Goal: Transaction & Acquisition: Purchase product/service

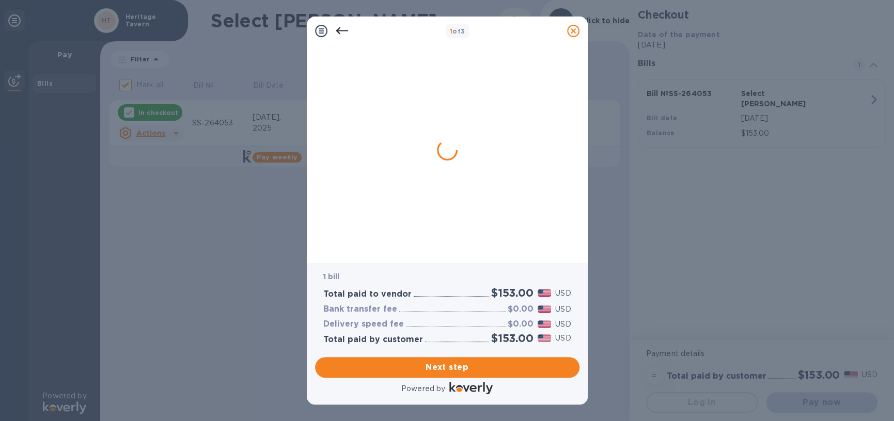
checkbox input "false"
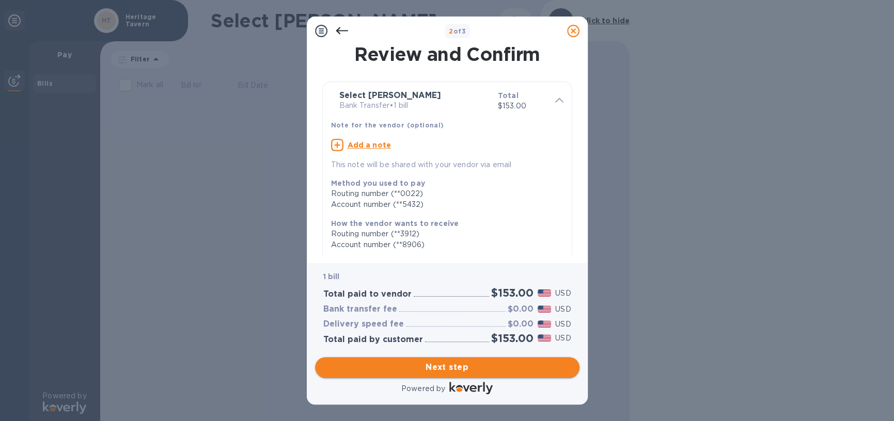
click at [450, 363] on span "Next step" at bounding box center [447, 367] width 248 height 12
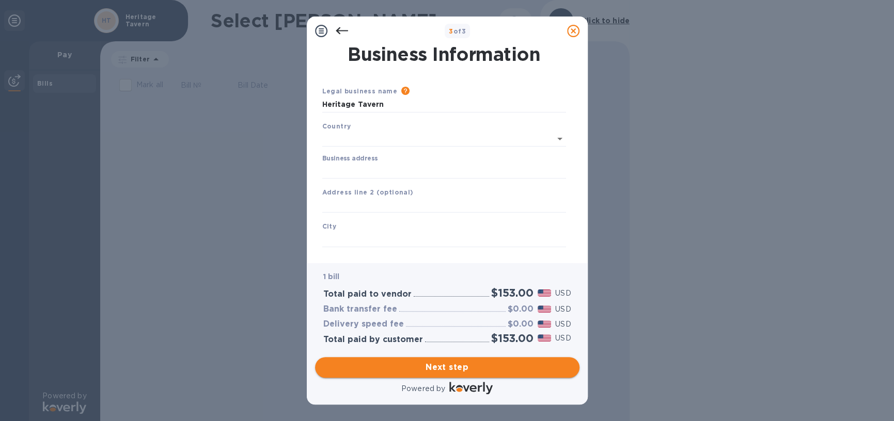
type input "[GEOGRAPHIC_DATA]"
click at [384, 171] on input "Business address" at bounding box center [444, 168] width 244 height 15
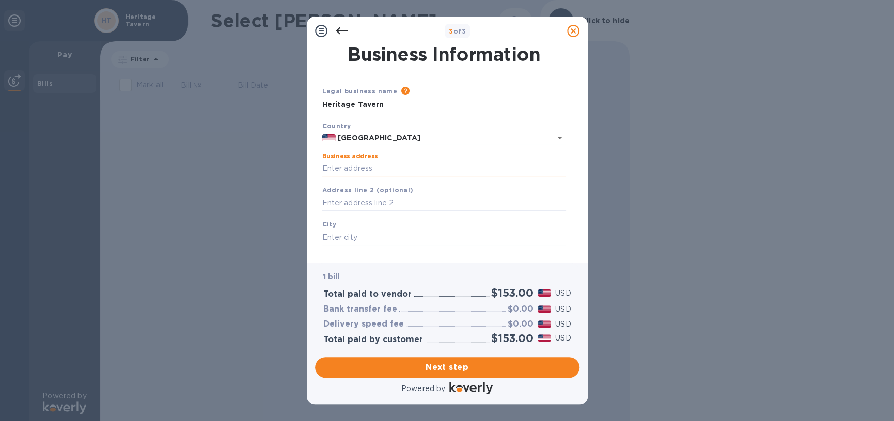
type input "[STREET_ADDRESS]"
click at [381, 231] on input "text" at bounding box center [444, 237] width 244 height 15
type input "[GEOGRAPHIC_DATA]"
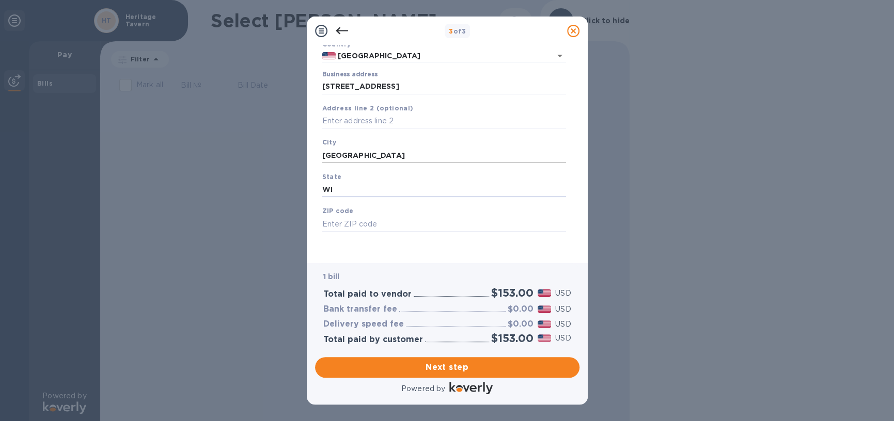
type input "WI"
type input "53703"
click at [445, 369] on span "Next step" at bounding box center [447, 367] width 248 height 12
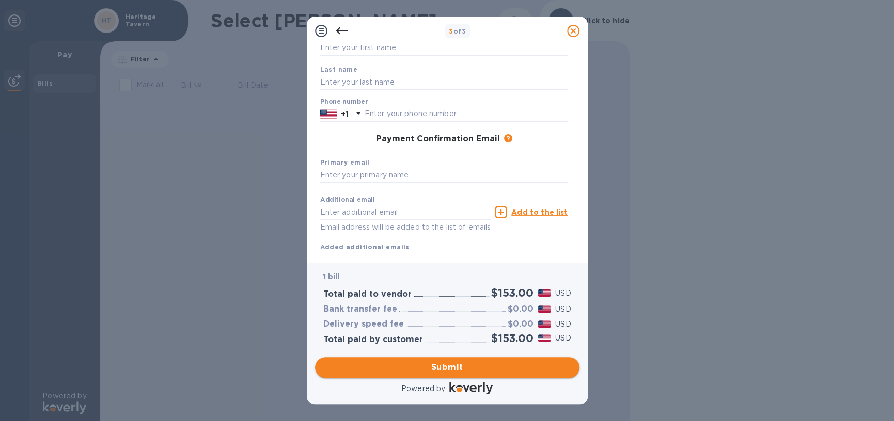
click at [449, 370] on span "Submit" at bounding box center [447, 367] width 248 height 12
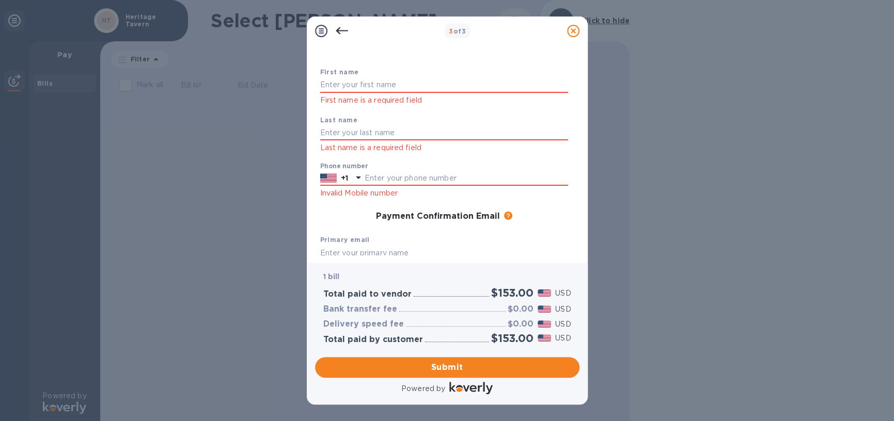
scroll to position [0, 0]
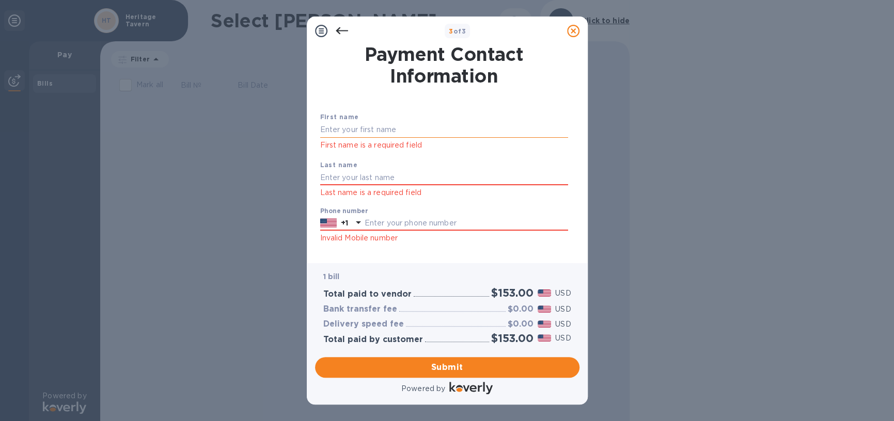
click at [391, 122] on input "text" at bounding box center [444, 129] width 248 height 15
type input "Sabrina"
type input "Biel"
type input "6"
type input "6082839500"
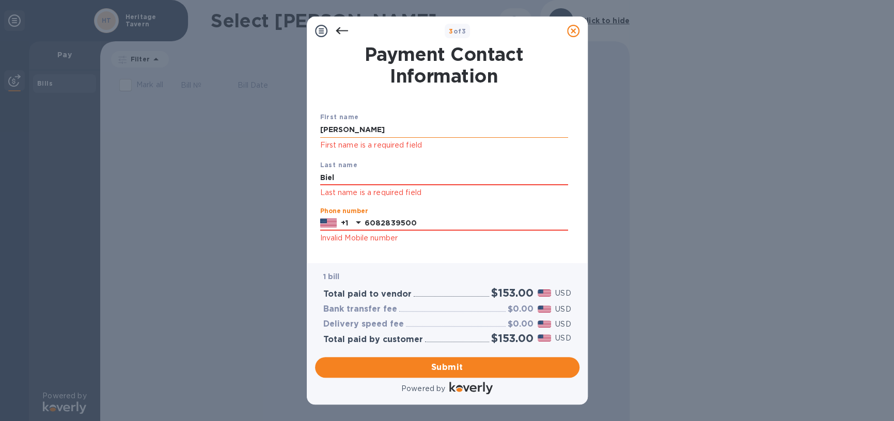
scroll to position [147, 0]
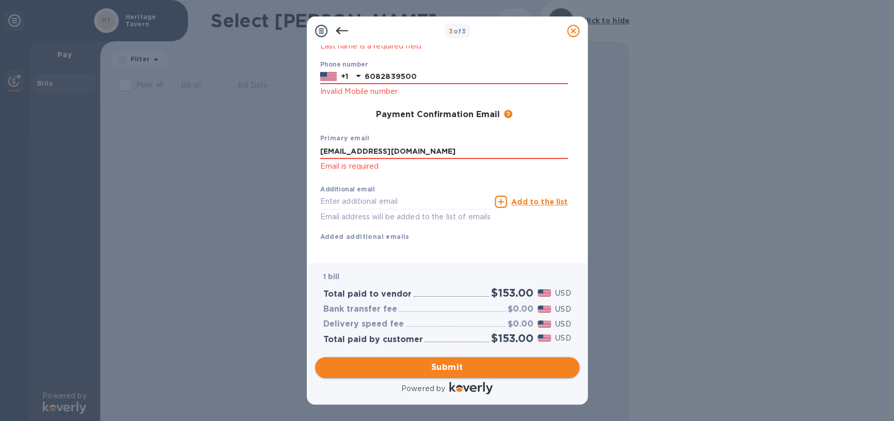
type input "ap@heritagetavern.com"
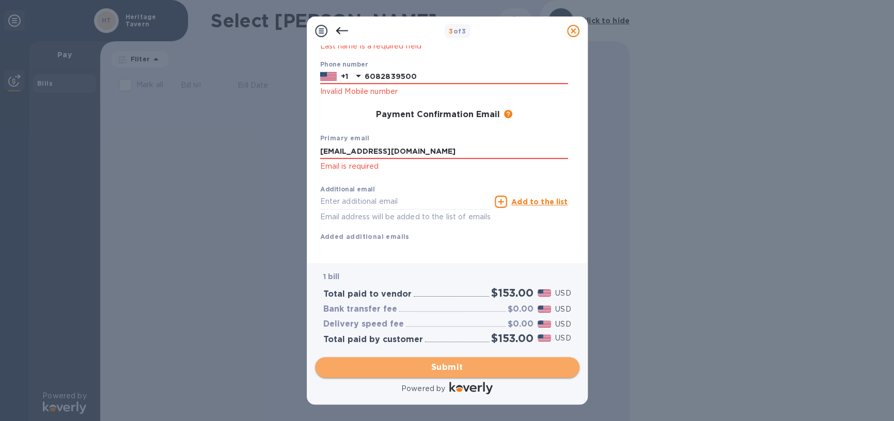
click at [423, 375] on button "Submit" at bounding box center [447, 367] width 264 height 21
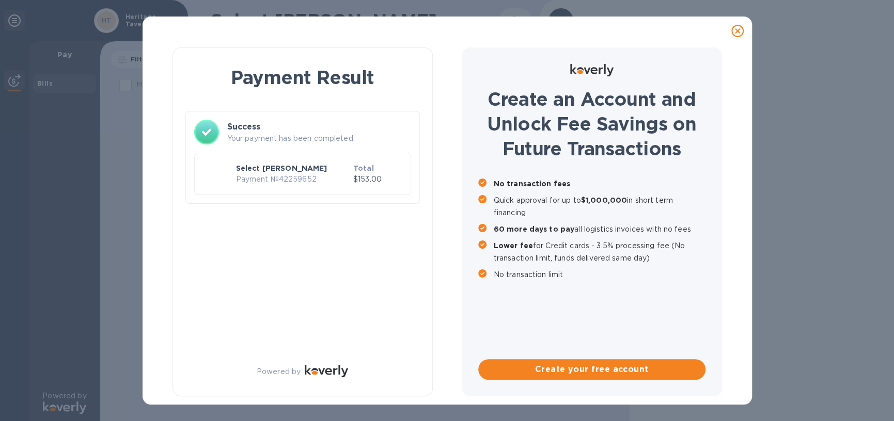
scroll to position [0, 0]
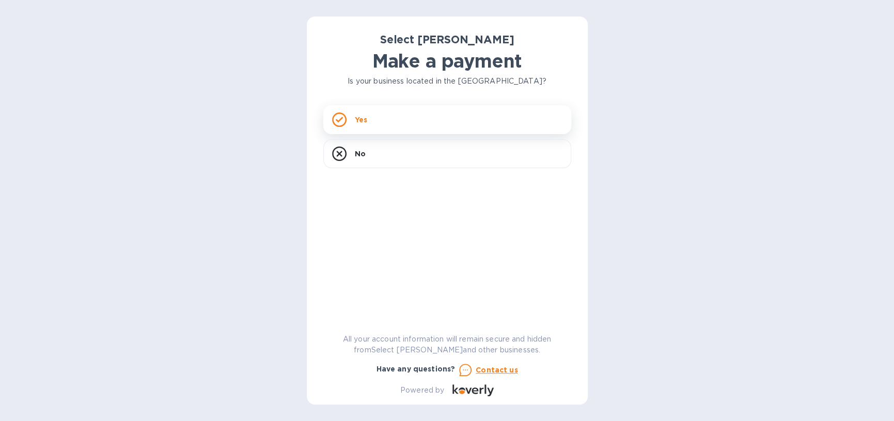
click at [389, 118] on div "Yes" at bounding box center [447, 119] width 248 height 29
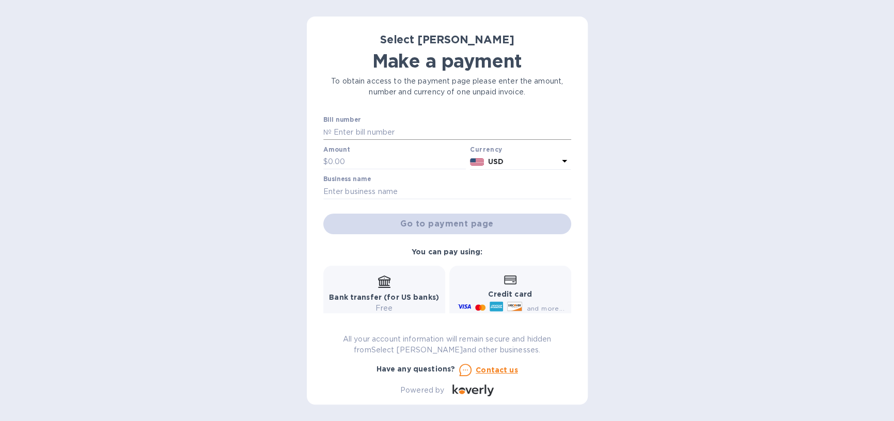
click at [451, 132] on input "text" at bounding box center [451, 131] width 240 height 15
type input "SS-264256"
type input "195.84"
click at [449, 188] on input "text" at bounding box center [447, 191] width 248 height 15
type input "Heritage Tavern"
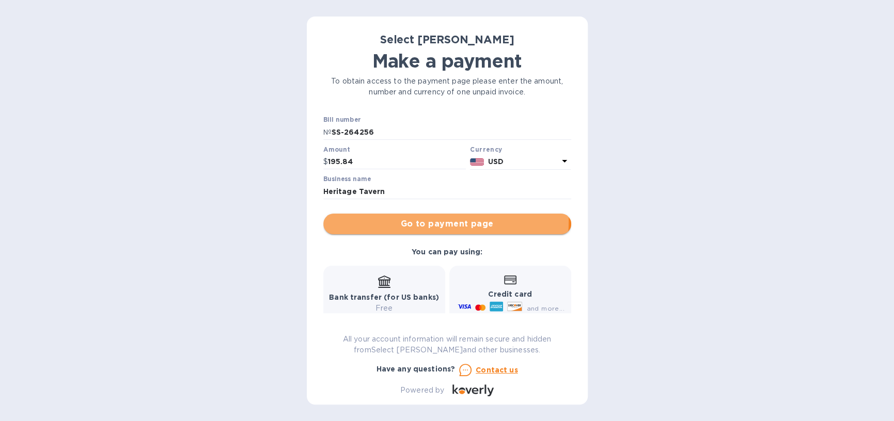
click at [436, 221] on span "Go to payment page" at bounding box center [446, 224] width 231 height 12
